Goal: Browse casually

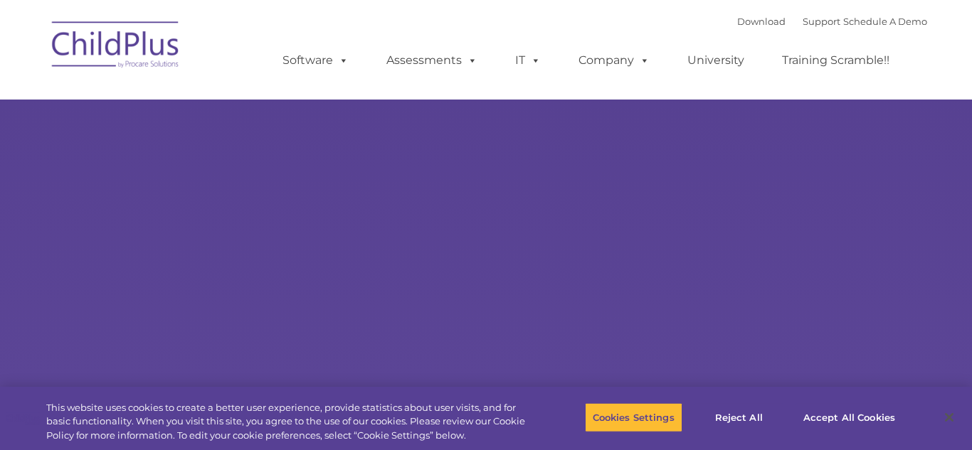
type input ""
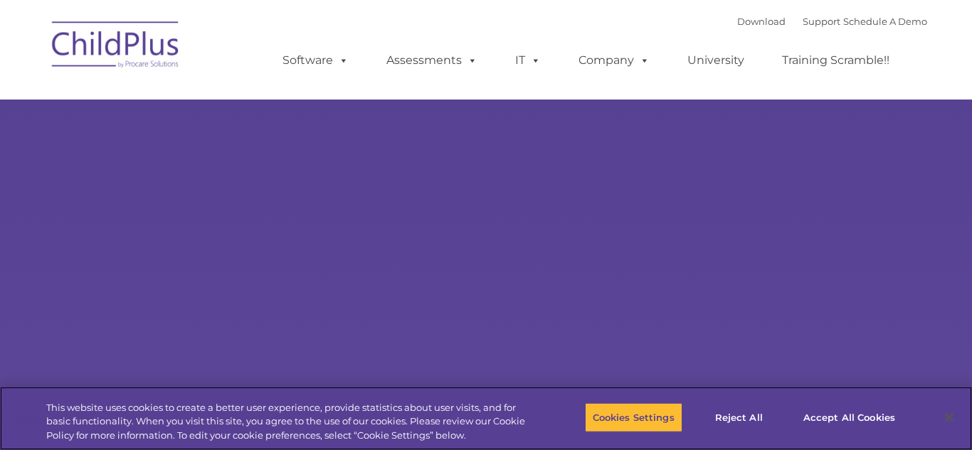
select select "MEDIUM"
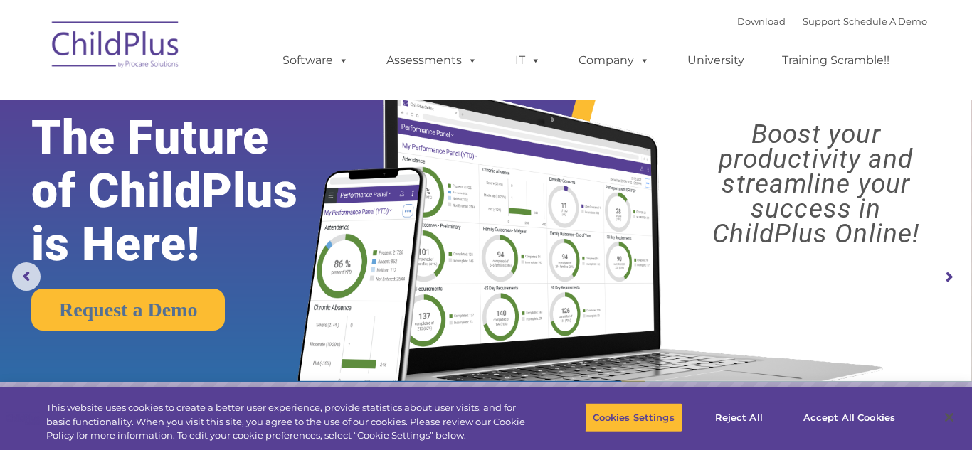
click at [512, 323] on img at bounding box center [587, 216] width 610 height 330
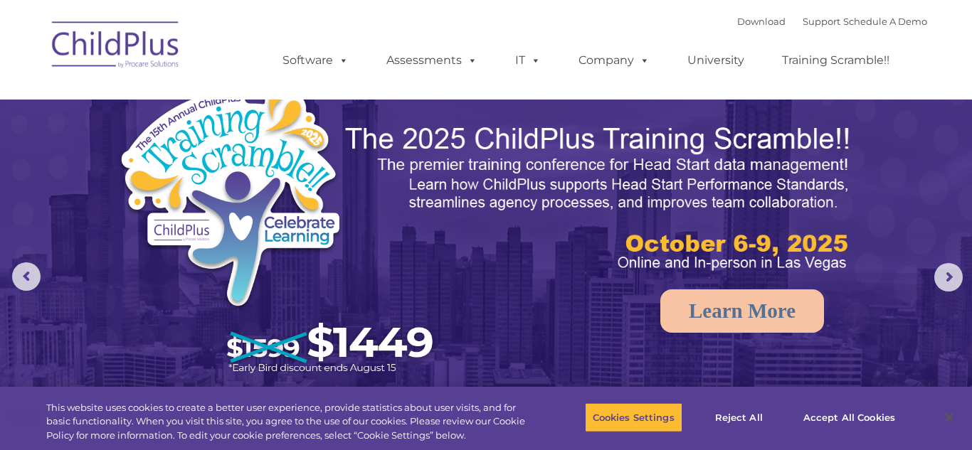
select select "MEDIUM"
click at [147, 48] on img at bounding box center [116, 46] width 142 height 71
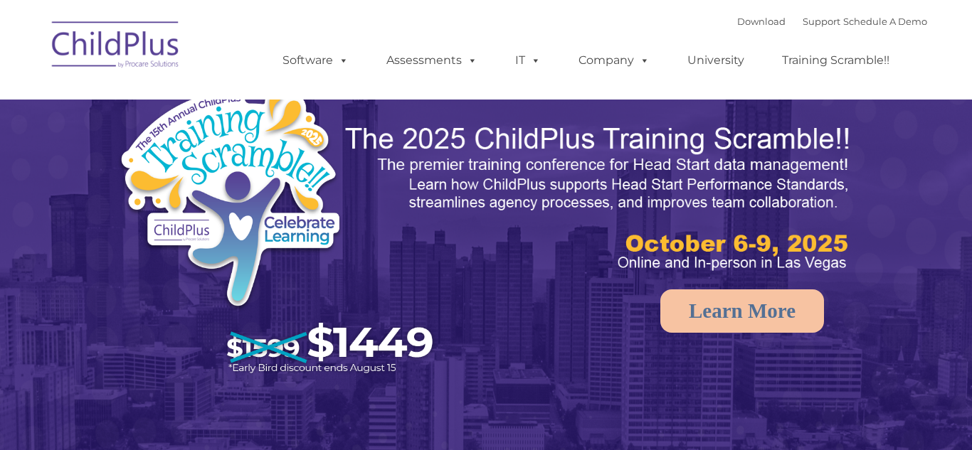
select select "MEDIUM"
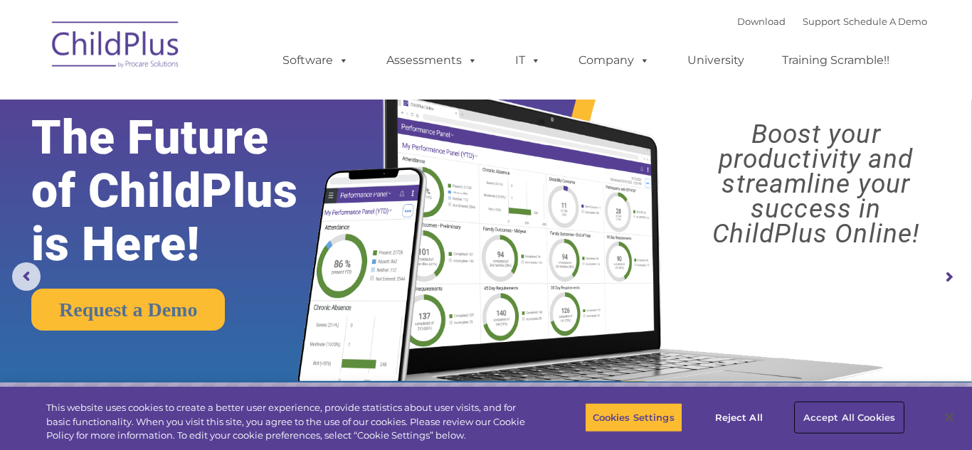
click at [828, 416] on button "Accept All Cookies" at bounding box center [848, 418] width 107 height 30
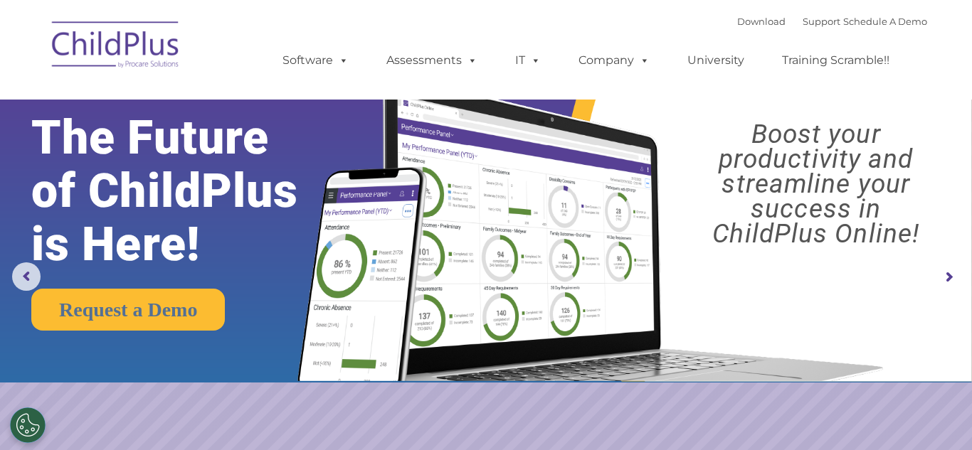
click at [947, 281] on rs-arrow at bounding box center [948, 277] width 28 height 28
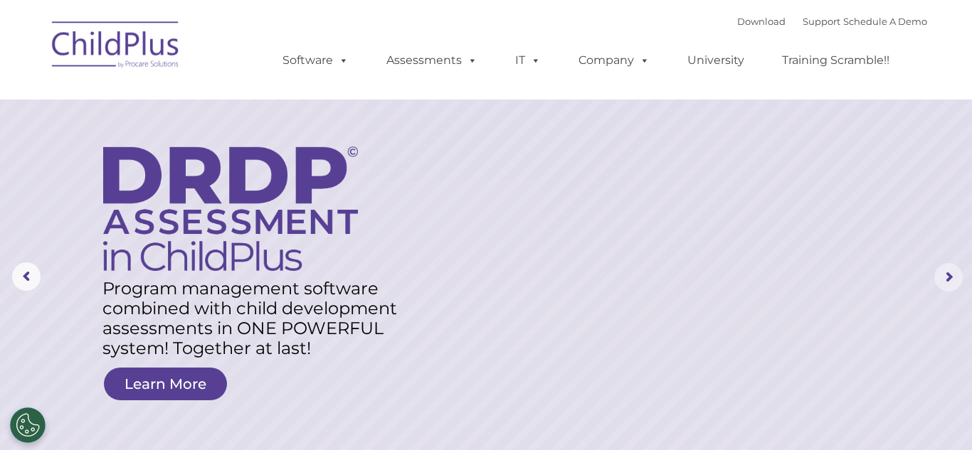
click at [947, 285] on rs-arrow at bounding box center [948, 277] width 28 height 28
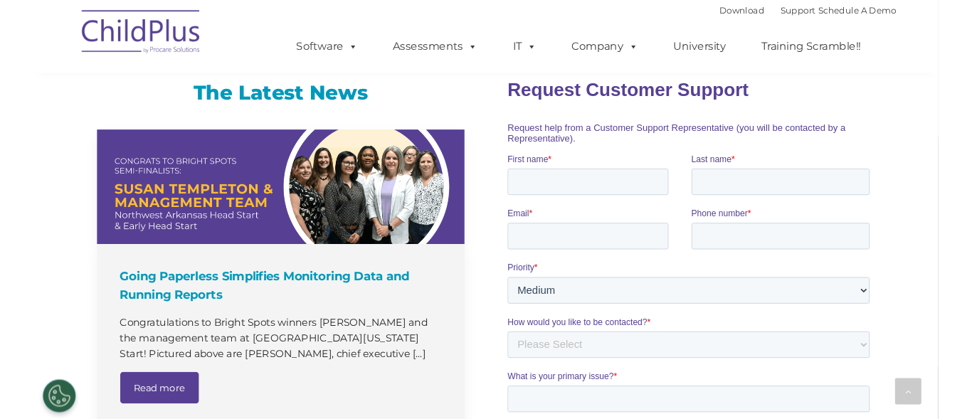
scroll to position [930, 0]
